Goal: Information Seeking & Learning: Learn about a topic

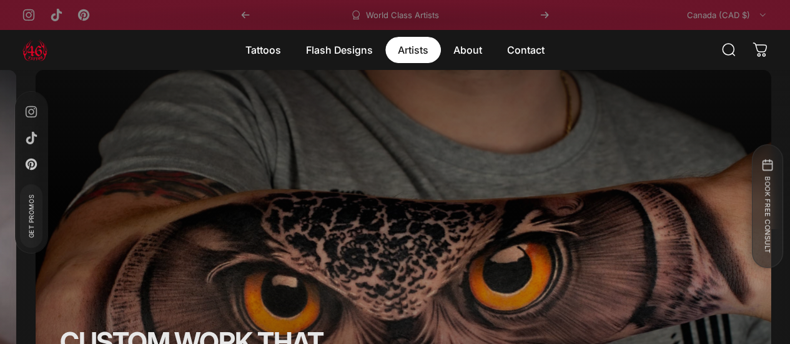
click at [417, 52] on magnet-element "Artists Artists" at bounding box center [414, 50] width 56 height 26
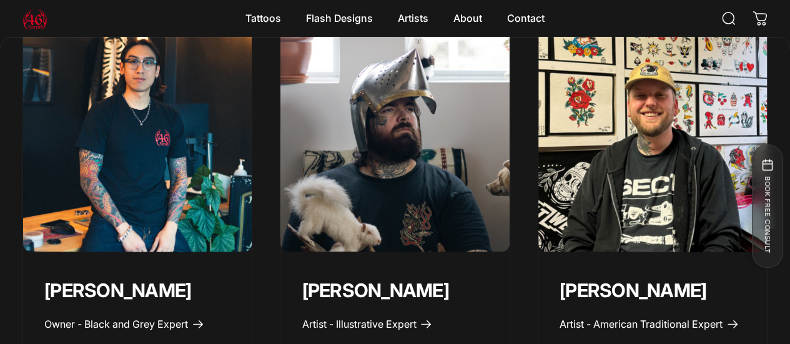
scroll to position [562, 0]
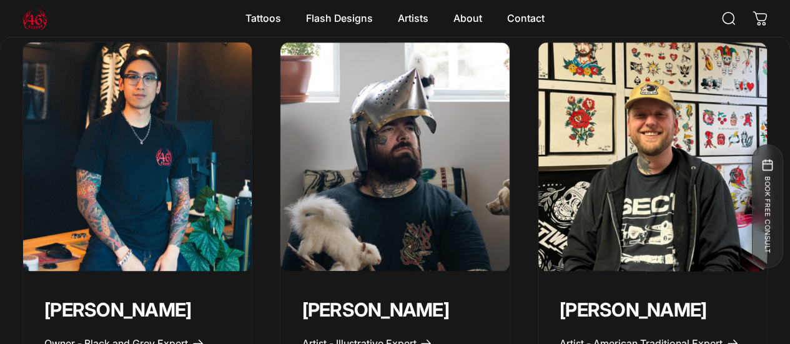
click at [167, 174] on img "Geoffrey Wong" at bounding box center [137, 157] width 240 height 240
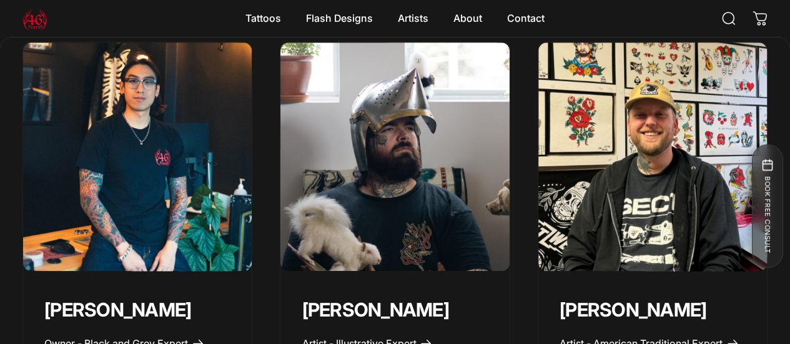
scroll to position [625, 0]
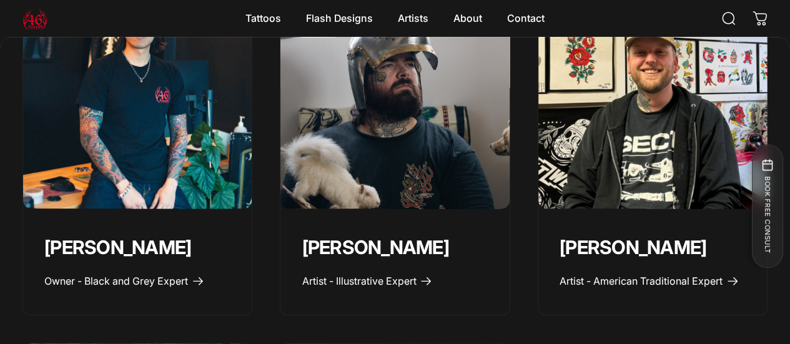
click at [416, 121] on img "Taivas Jättiläinen" at bounding box center [395, 94] width 240 height 240
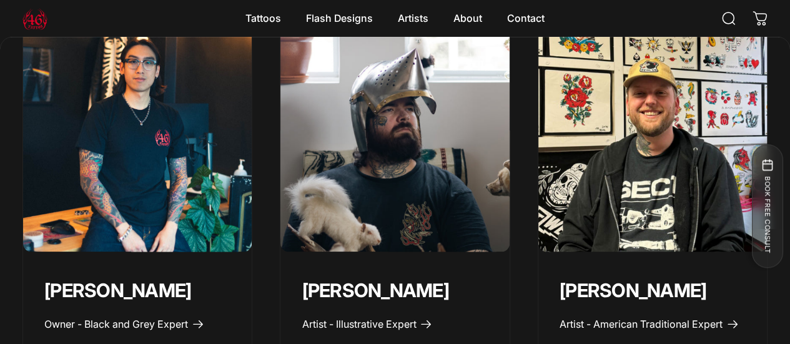
scroll to position [562, 0]
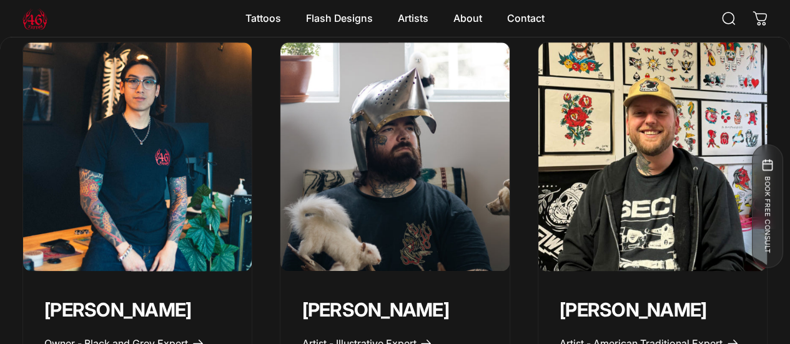
click at [592, 177] on img "Spencer Skalko" at bounding box center [653, 157] width 240 height 240
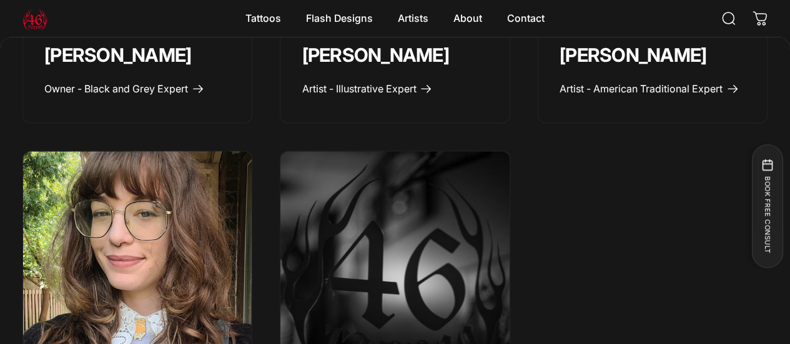
scroll to position [687, 0]
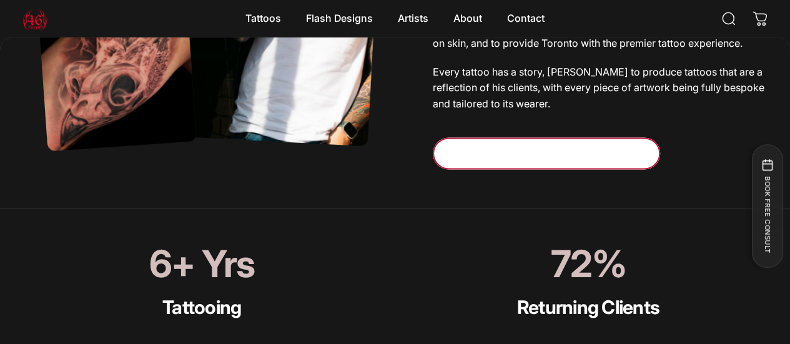
scroll to position [872, 0]
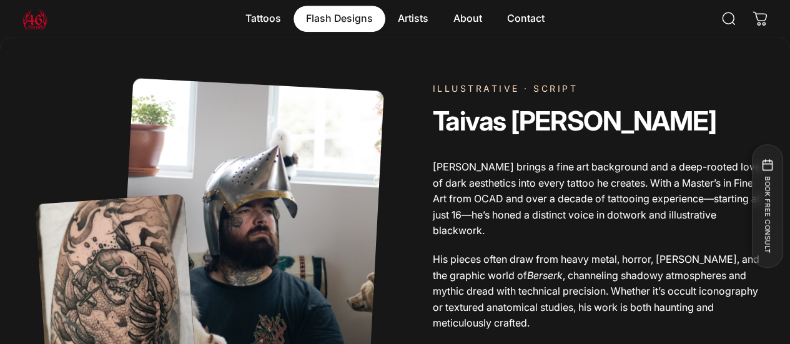
scroll to position [434, 0]
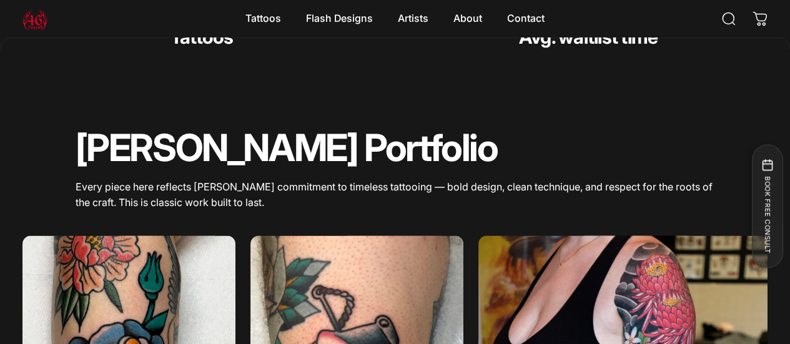
scroll to position [1185, 0]
